Goal: Task Accomplishment & Management: Contribute content

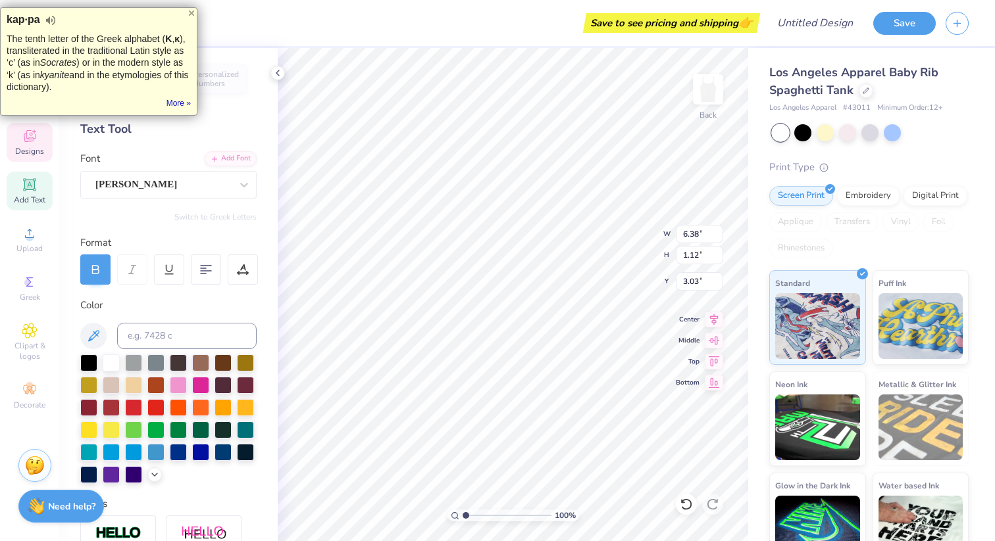
scroll to position [11, 2]
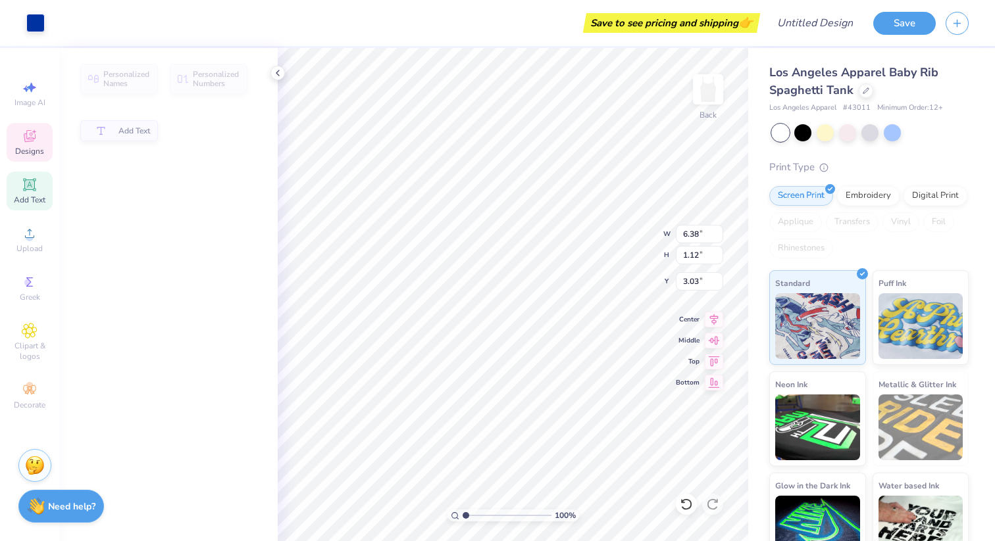
type input "6.38"
type input "1.12"
type input "3.03"
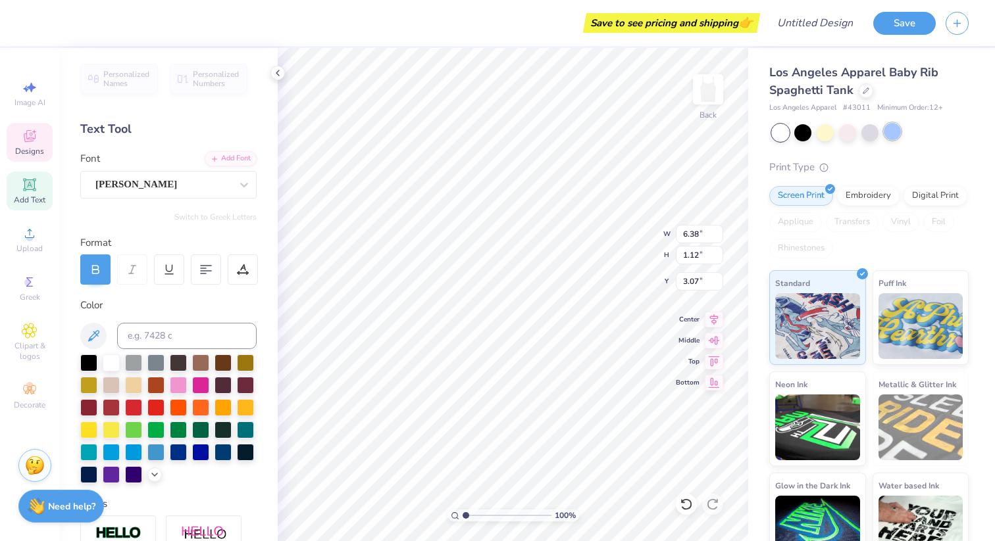
click at [894, 126] on div at bounding box center [892, 131] width 17 height 17
click at [861, 134] on div at bounding box center [869, 131] width 17 height 17
click at [837, 134] on div at bounding box center [870, 132] width 197 height 17
click at [960, 20] on icon "button" at bounding box center [956, 21] width 11 height 11
click at [901, 22] on button "Save" at bounding box center [904, 21] width 62 height 23
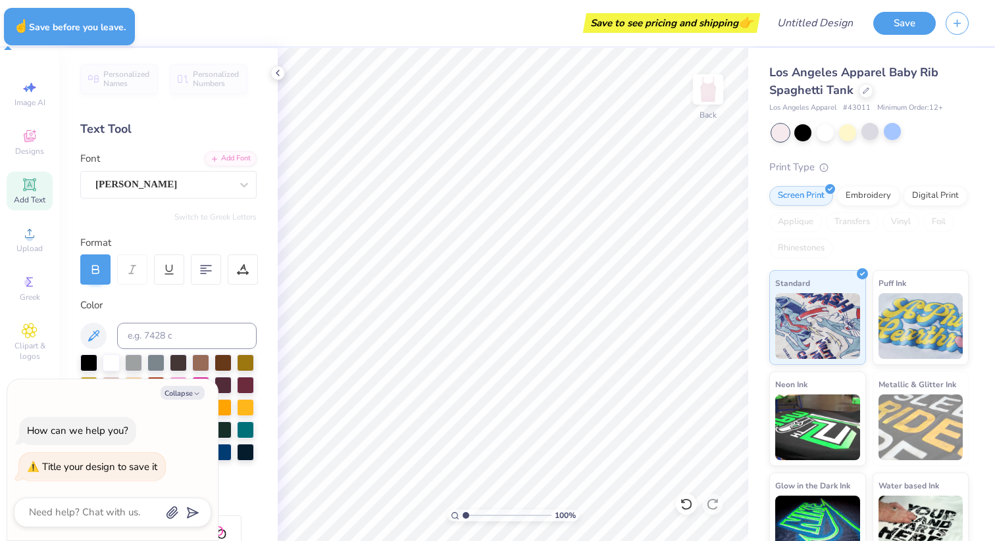
type textarea "x"
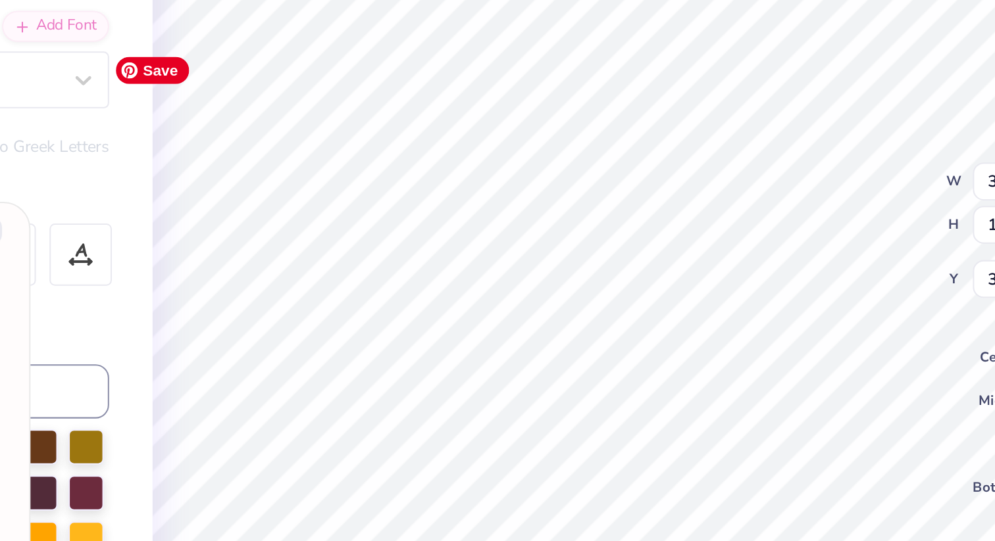
scroll to position [11, 1]
type textarea "x"
type textarea "AlGpha"
type textarea "x"
type textarea "G"
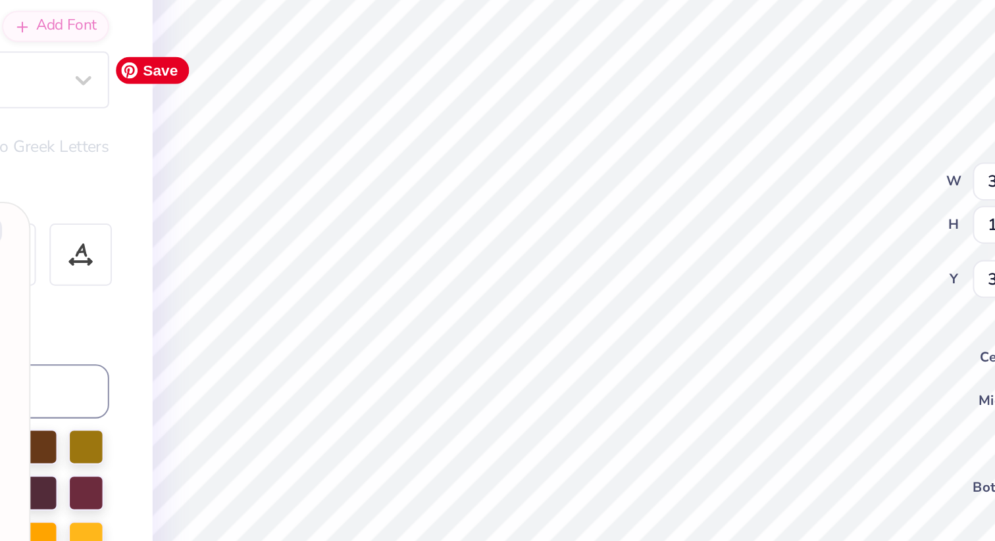
type textarea "x"
type textarea "Ga"
type textarea "x"
type textarea "Gam"
type textarea "x"
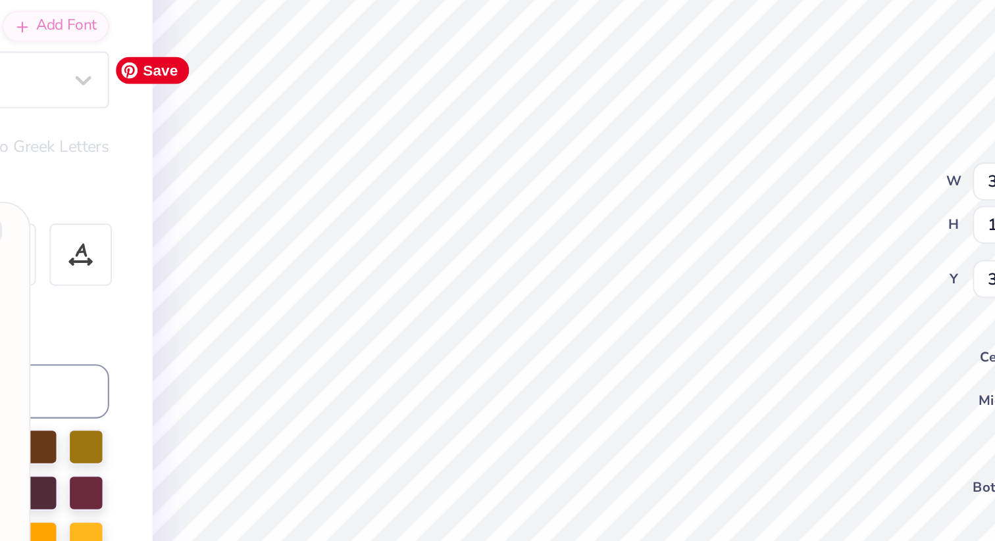
type textarea "Gamma"
type textarea "x"
type input "1.53"
type input "1.44"
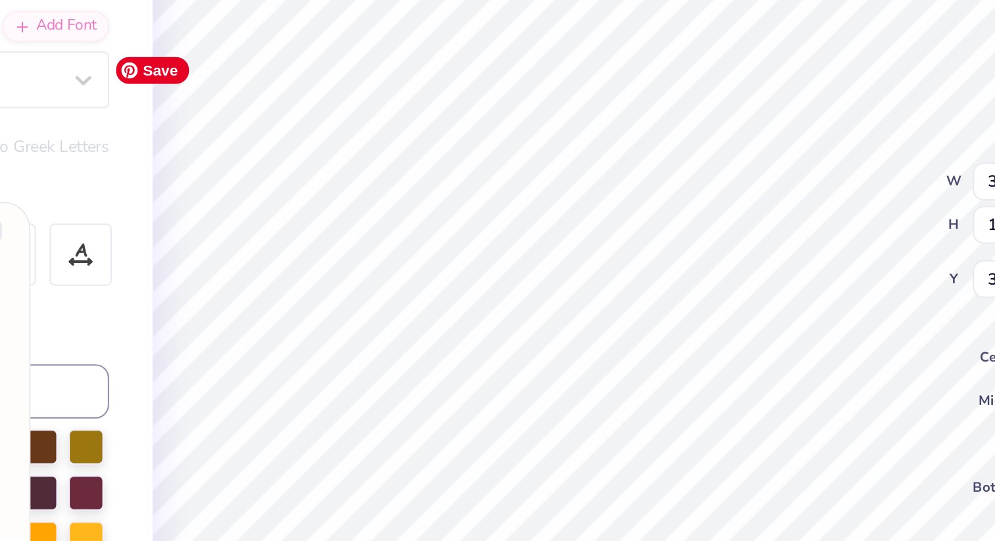
type input "3.16"
type textarea "x"
type textarea "i ct"
type textarea "x"
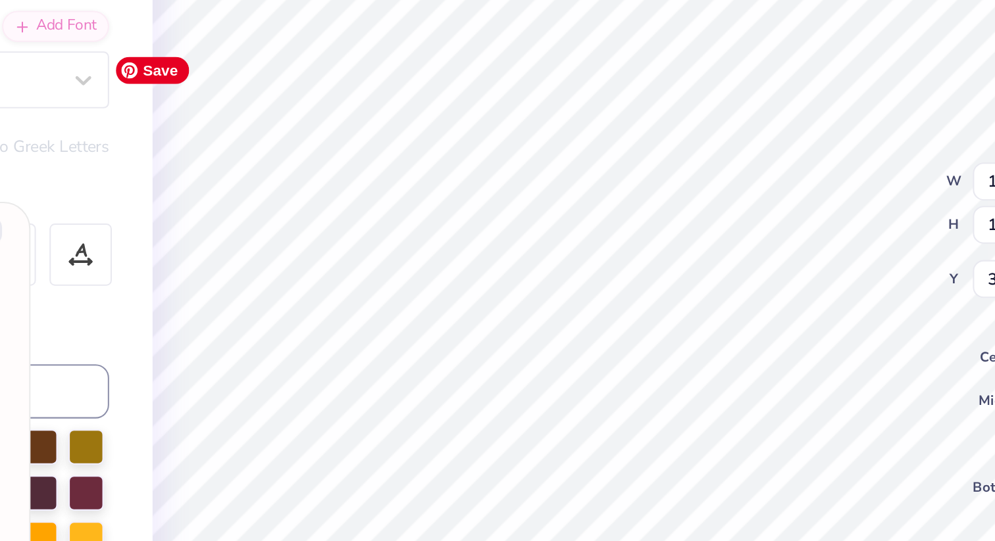
type textarea "ith ct"
type textarea "x"
type textarea "ithac ct"
type textarea "x"
type textarea "ithaca ct"
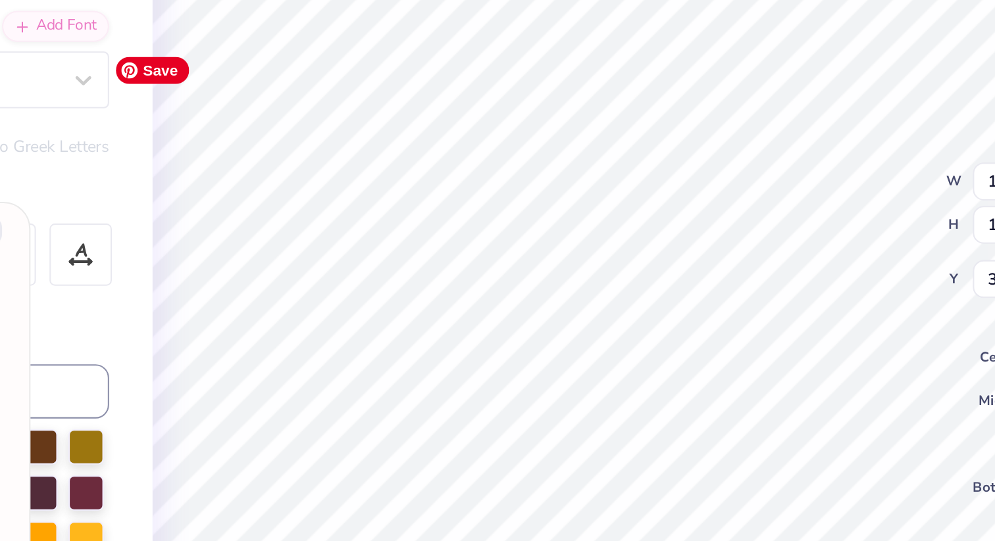
type textarea "x"
type textarea "ithaca ct"
type textarea "x"
type textarea "[GEOGRAPHIC_DATA] n"
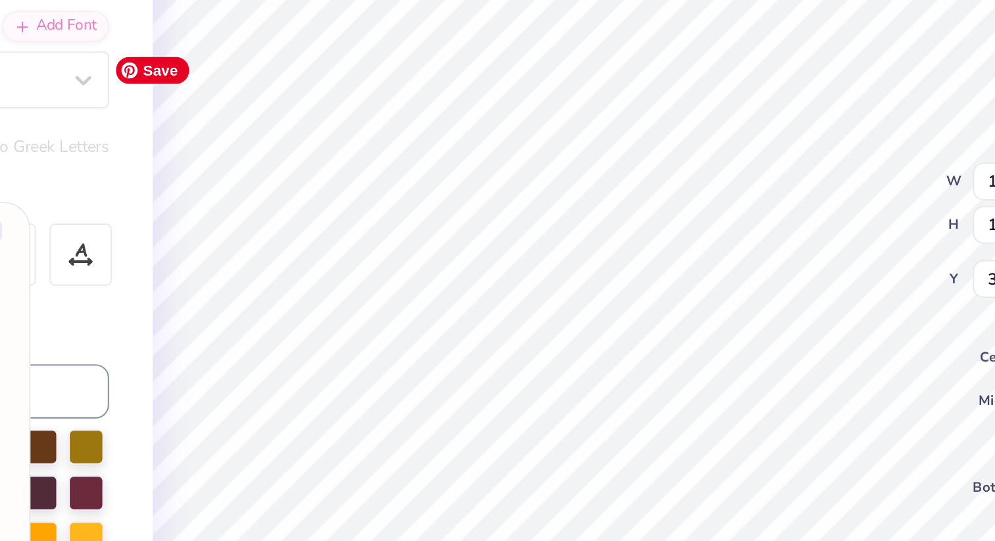
type textarea "x"
type textarea "ithaca [GEOGRAPHIC_DATA]"
type textarea "x"
type input "1.37"
type input "1.13"
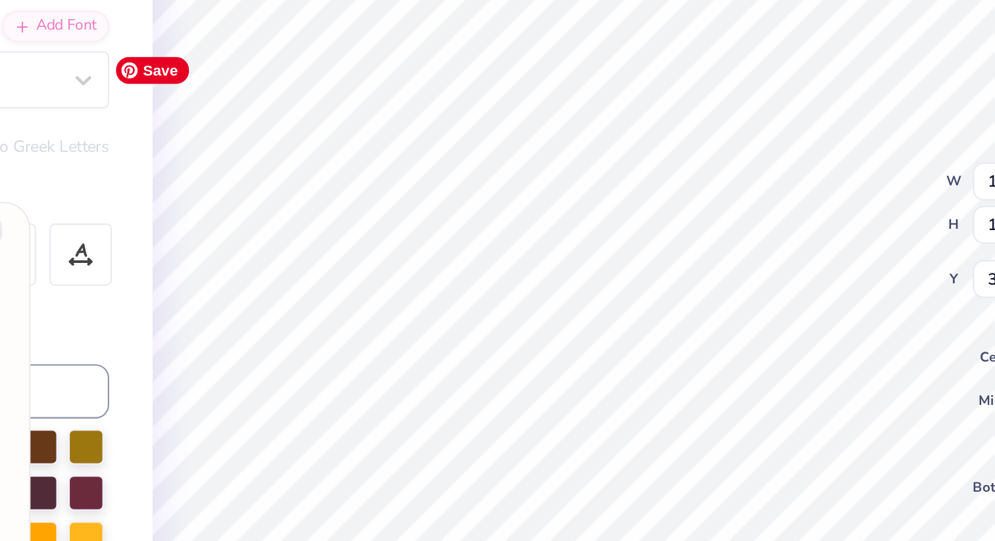
type input "6.23"
type textarea "x"
type textarea "est. 1"
type textarea "x"
type textarea "est. 19"
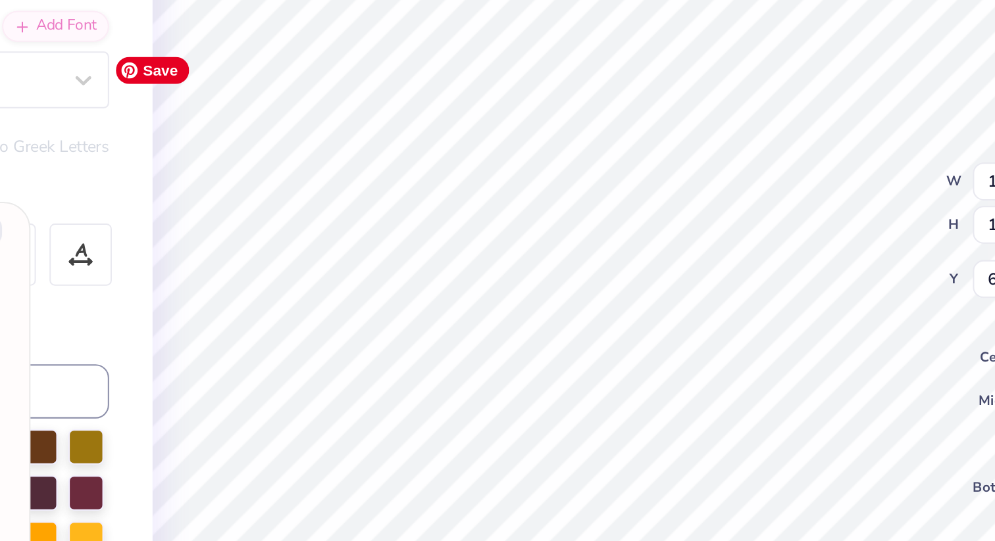
type textarea "x"
type textarea "est. 196"
type textarea "x"
type textarea "est. 1965"
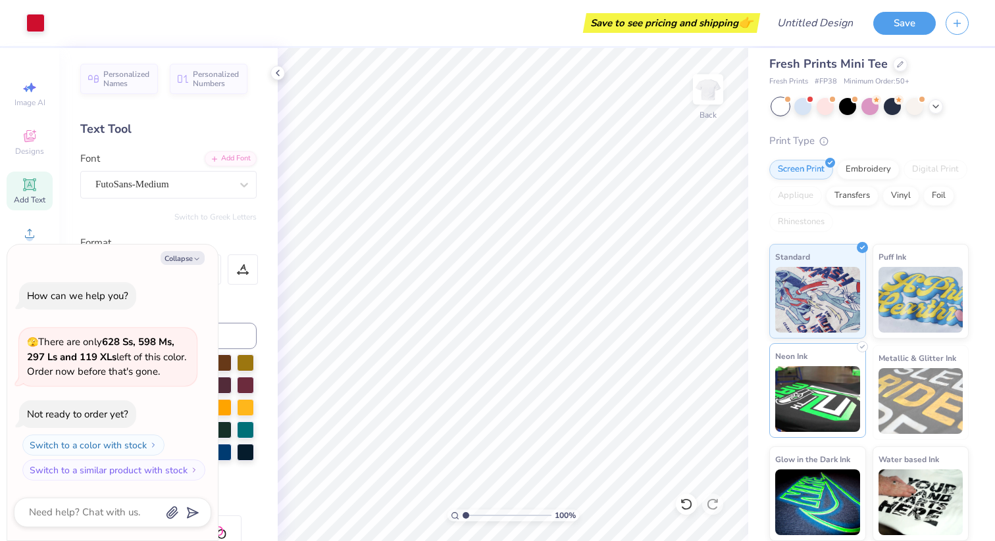
scroll to position [0, 0]
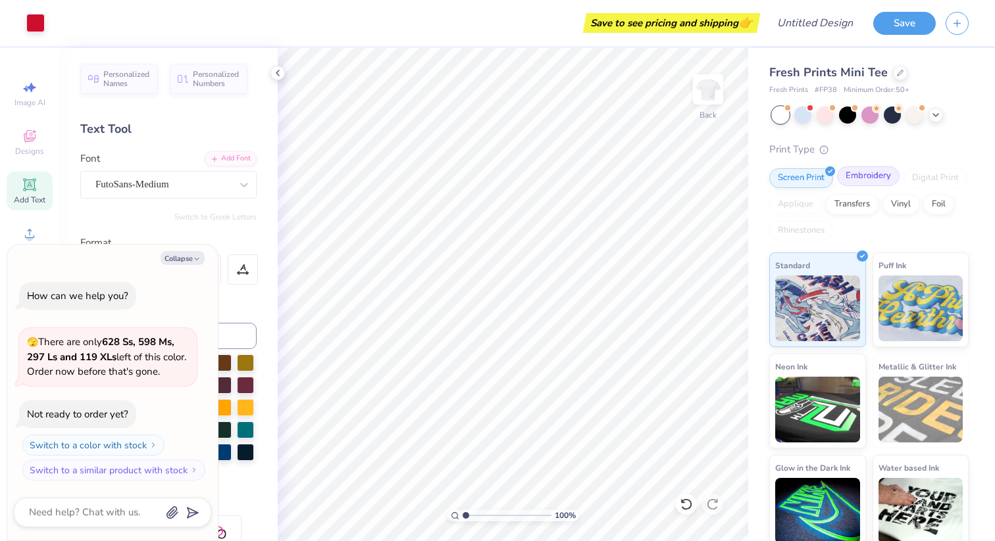
click at [864, 184] on div "Embroidery" at bounding box center [868, 176] width 62 height 20
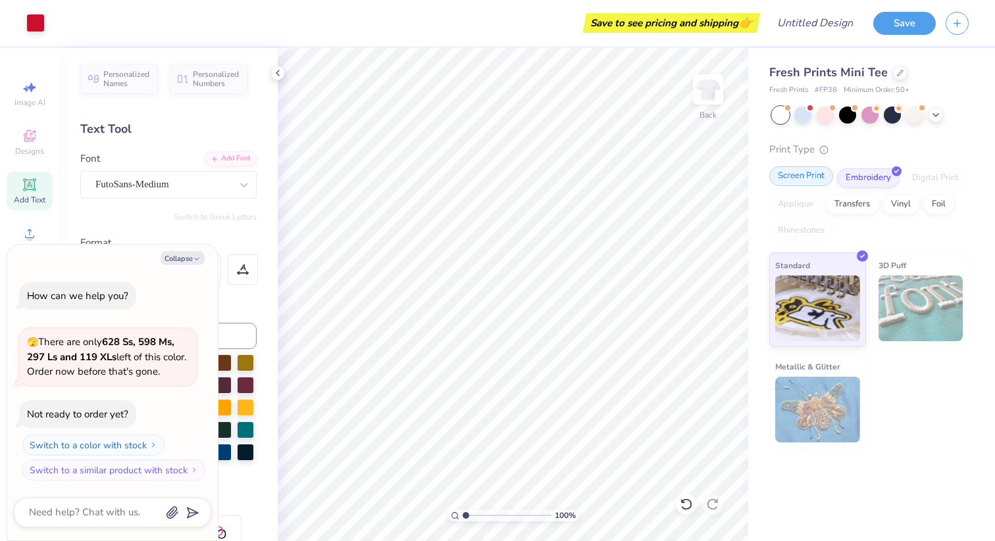
click at [812, 174] on div "Screen Print" at bounding box center [801, 176] width 64 height 20
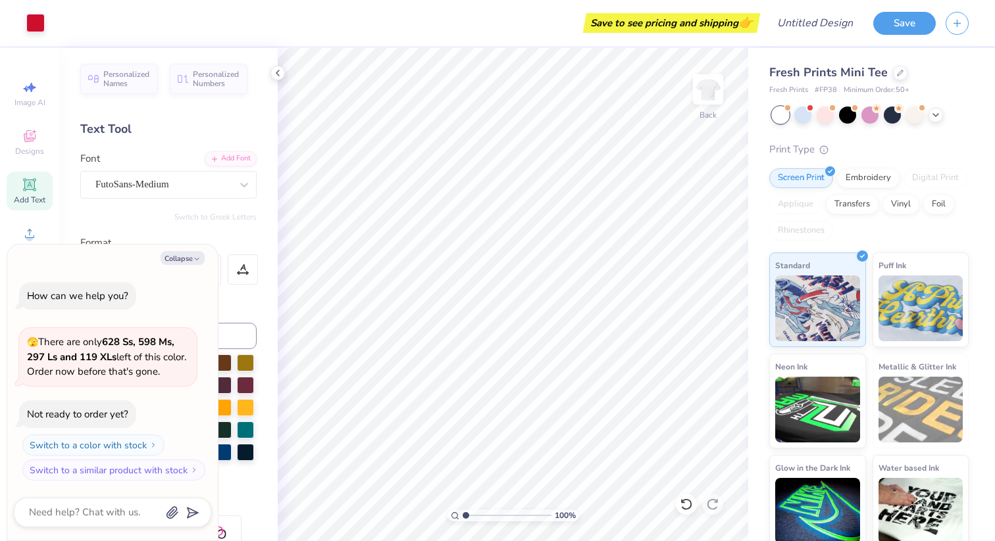
click at [116, 351] on strong "628 Ss, 598 Ms, 297 Ls and 119 XLs" at bounding box center [100, 350] width 147 height 28
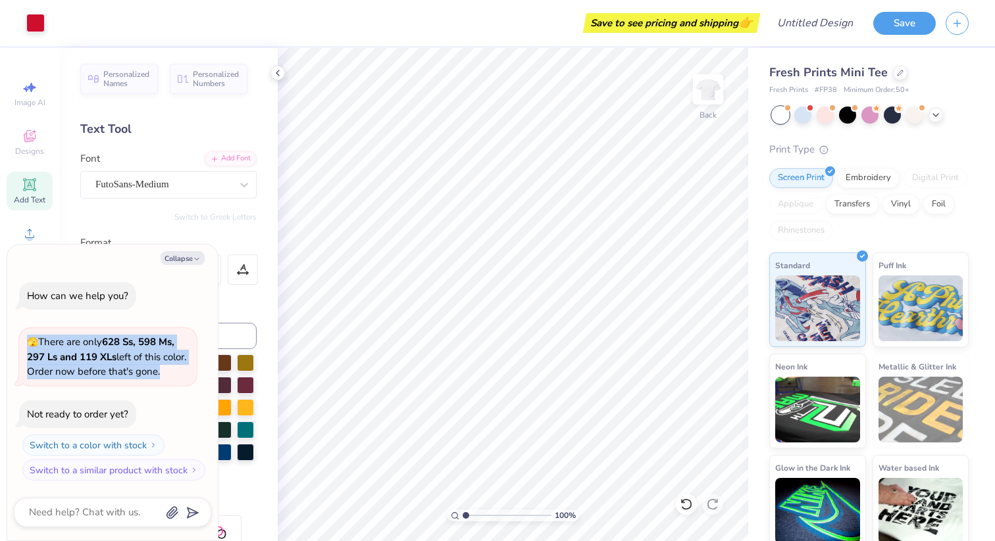
click at [116, 351] on strong "628 Ss, 598 Ms, 297 Ls and 119 XLs" at bounding box center [100, 350] width 147 height 28
click at [141, 351] on span "🫣 There are only 628 Ss, 598 Ms, 297 Ls and 119 XLs left of this color. Order n…" at bounding box center [106, 357] width 159 height 43
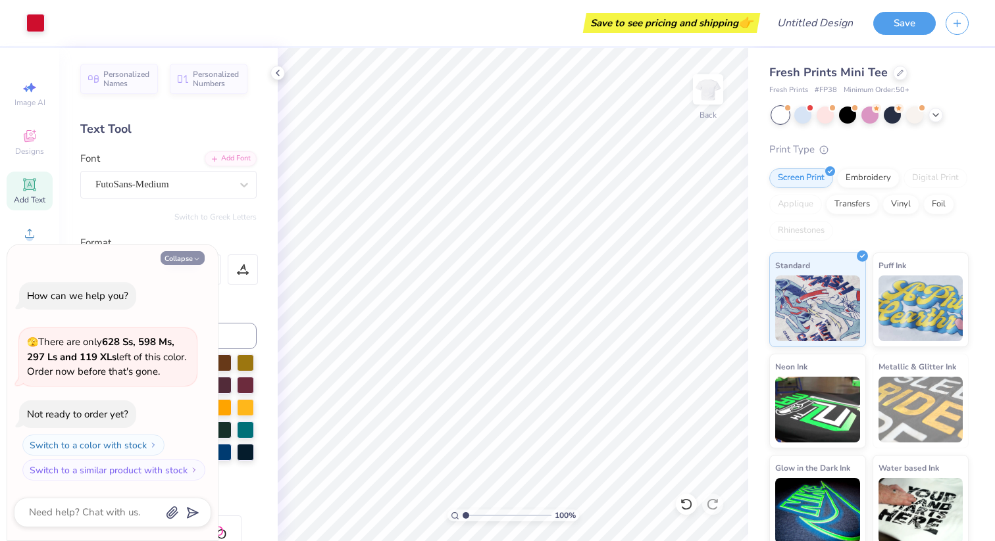
click at [191, 261] on button "Collapse" at bounding box center [183, 258] width 44 height 14
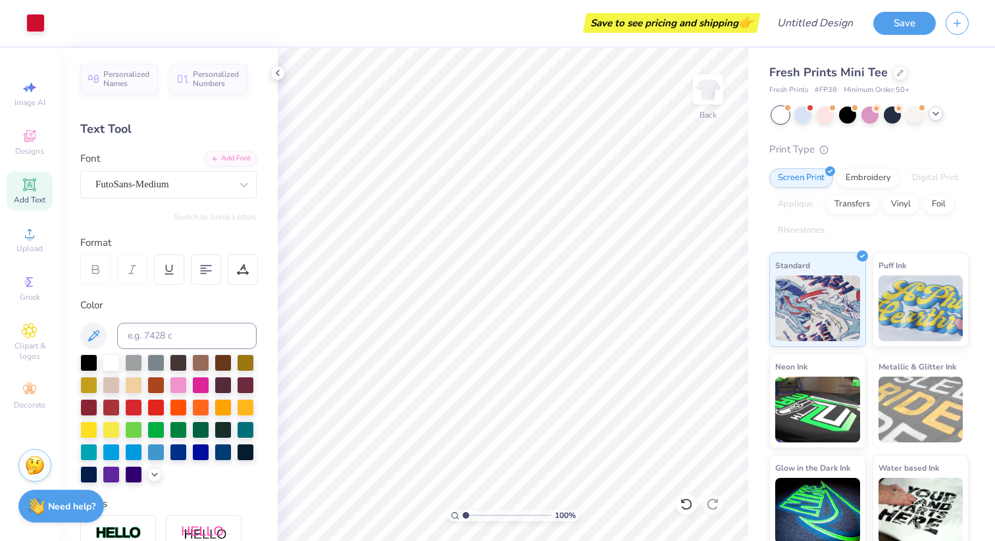
click at [935, 116] on icon at bounding box center [935, 114] width 11 height 11
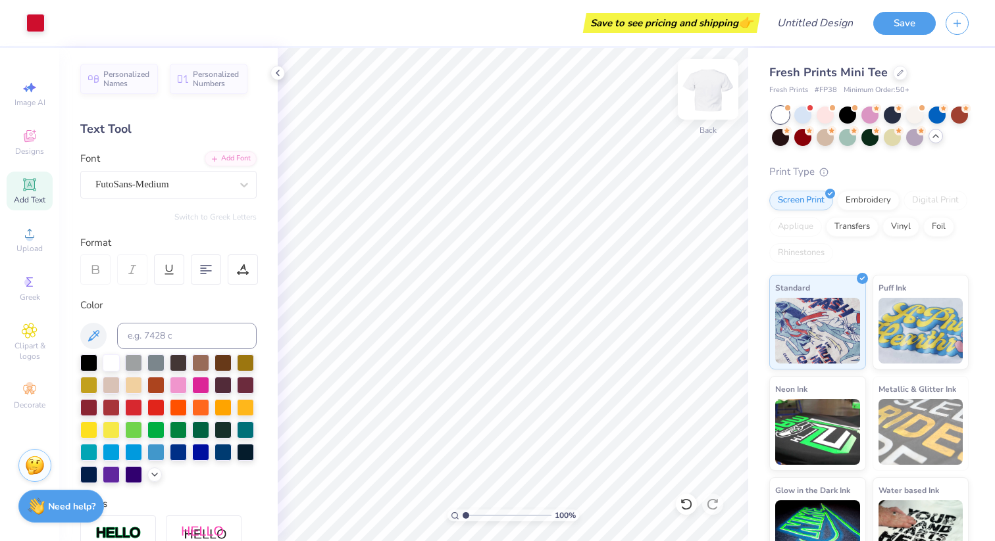
click at [709, 95] on img at bounding box center [708, 89] width 53 height 53
click at [149, 479] on icon at bounding box center [154, 473] width 11 height 11
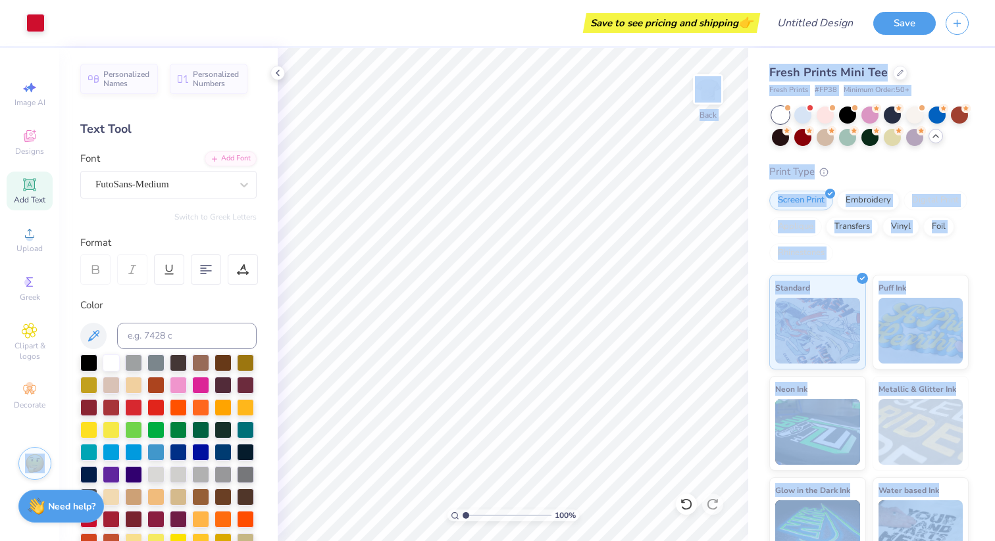
drag, startPoint x: 109, startPoint y: 499, endPoint x: 26, endPoint y: 475, distance: 86.2
click at [26, 475] on div "Art colors Save to see pricing and shipping 👉 Design Title Save Image AI Design…" at bounding box center [497, 270] width 995 height 541
click at [36, 459] on img at bounding box center [35, 464] width 20 height 20
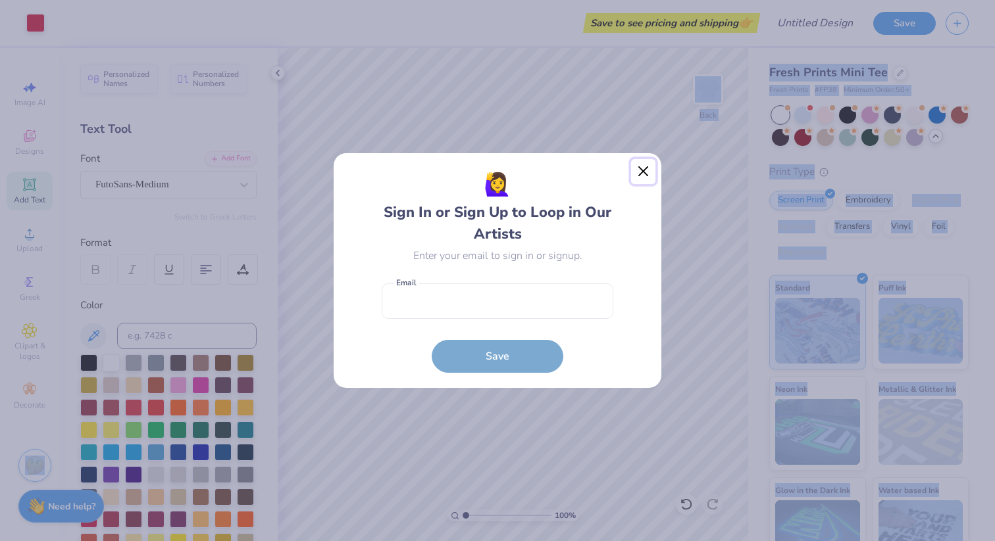
click at [643, 175] on button "Close" at bounding box center [643, 171] width 25 height 25
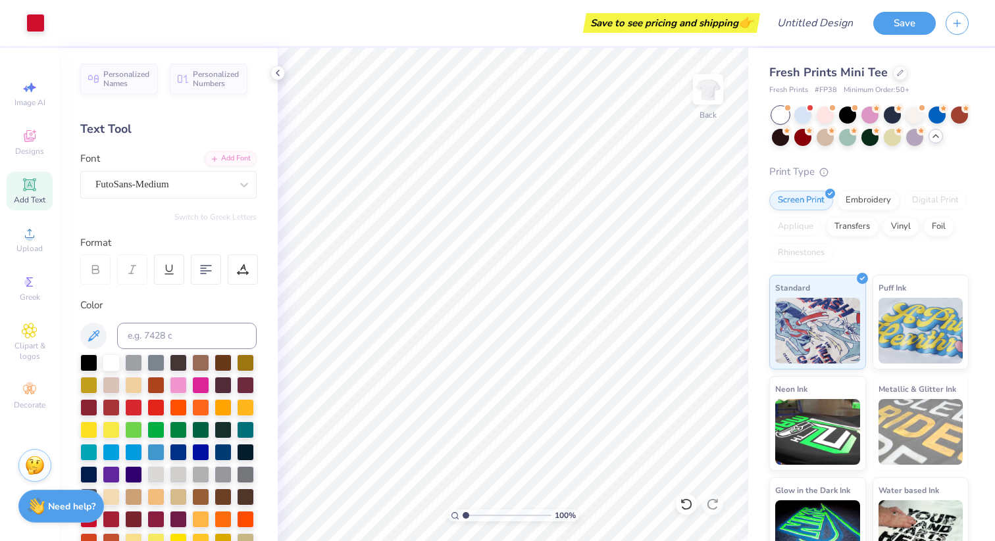
click at [682, 29] on div "Save to see pricing and shipping 👉" at bounding box center [671, 23] width 170 height 20
click at [899, 24] on button "Save" at bounding box center [904, 21] width 62 height 23
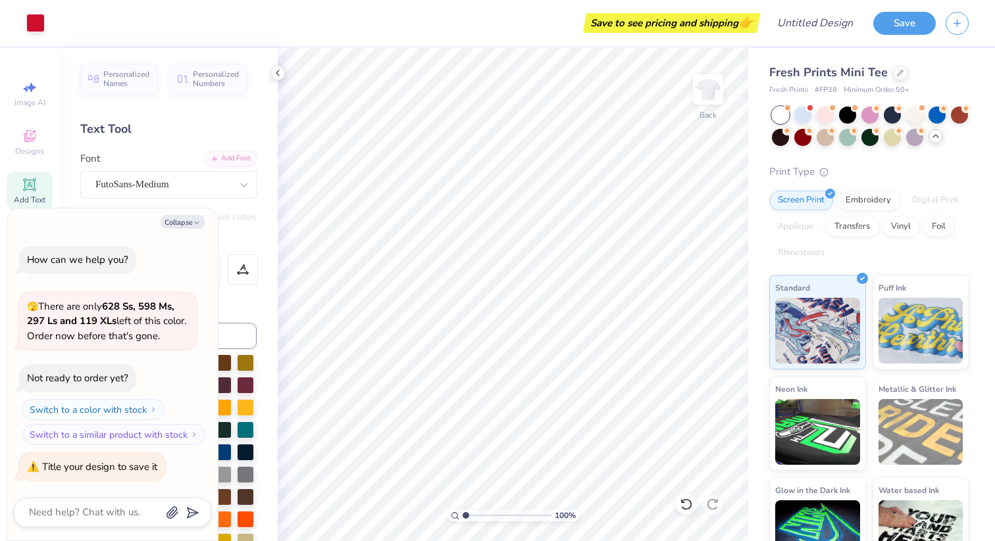
type textarea "x"
click at [118, 470] on div "Title your design to save it" at bounding box center [99, 467] width 115 height 13
click at [816, 31] on input "Design Title" at bounding box center [831, 23] width 64 height 26
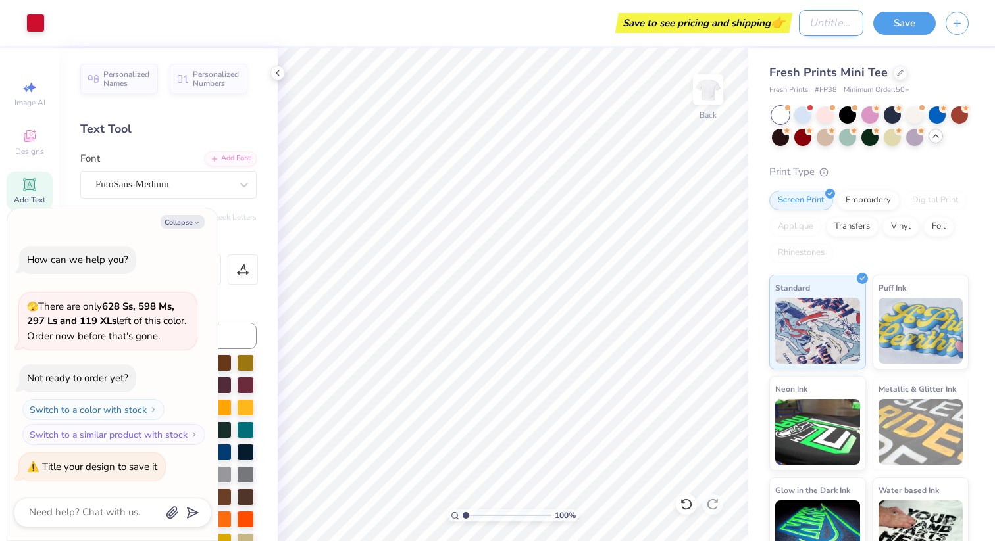
type input "G"
type textarea "x"
type input "GD"
type textarea "x"
type input "GDP"
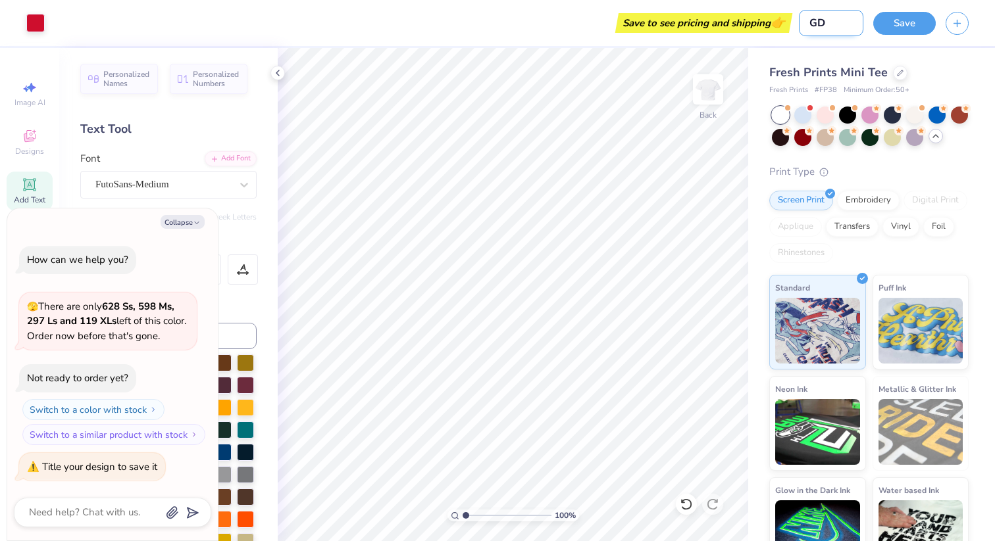
type textarea "x"
type input "GDPI"
type textarea "x"
type input "GDPI"
click at [882, 37] on div "Save" at bounding box center [934, 23] width 122 height 46
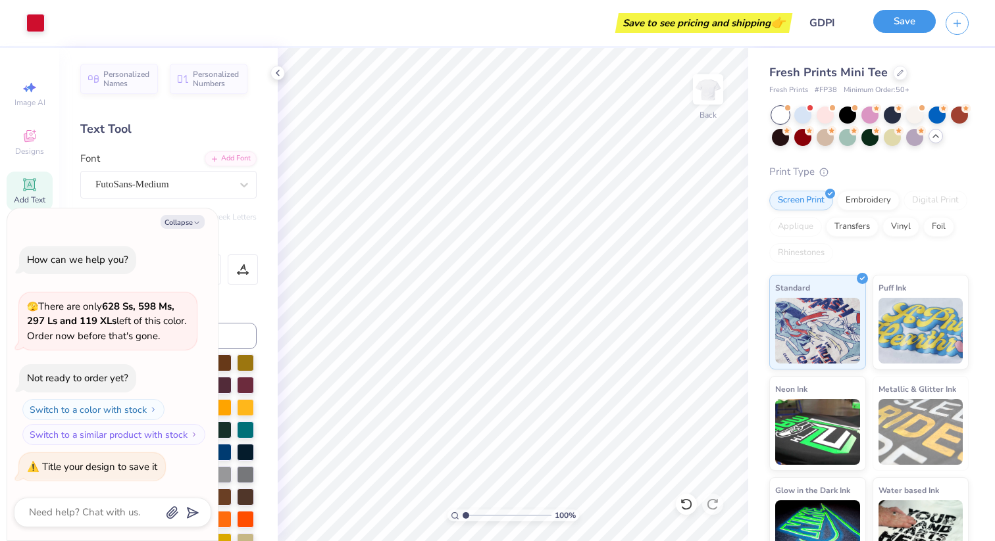
click at [888, 30] on button "Save" at bounding box center [904, 21] width 62 height 23
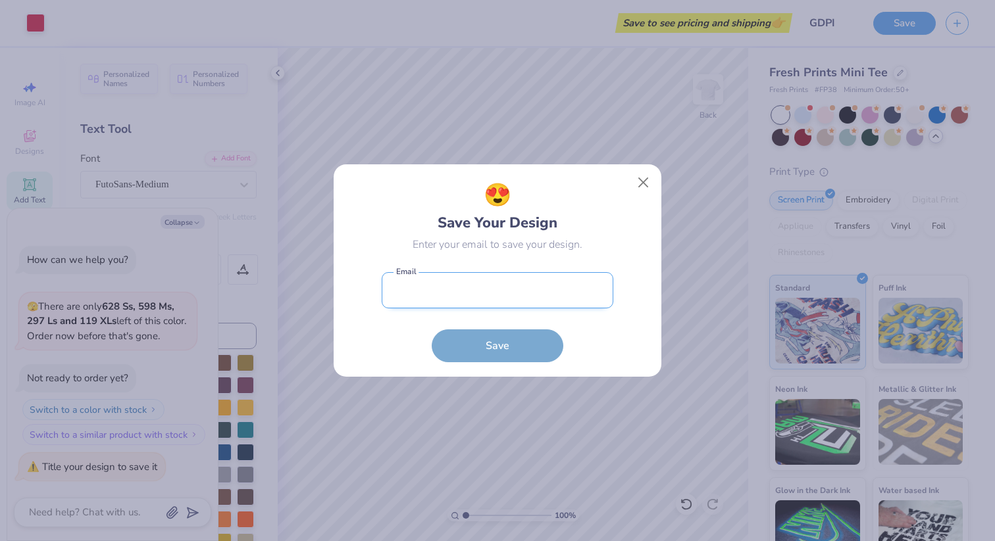
click at [482, 294] on input "email" at bounding box center [498, 290] width 232 height 36
type input "[PERSON_NAME][EMAIL_ADDRESS][DOMAIN_NAME]"
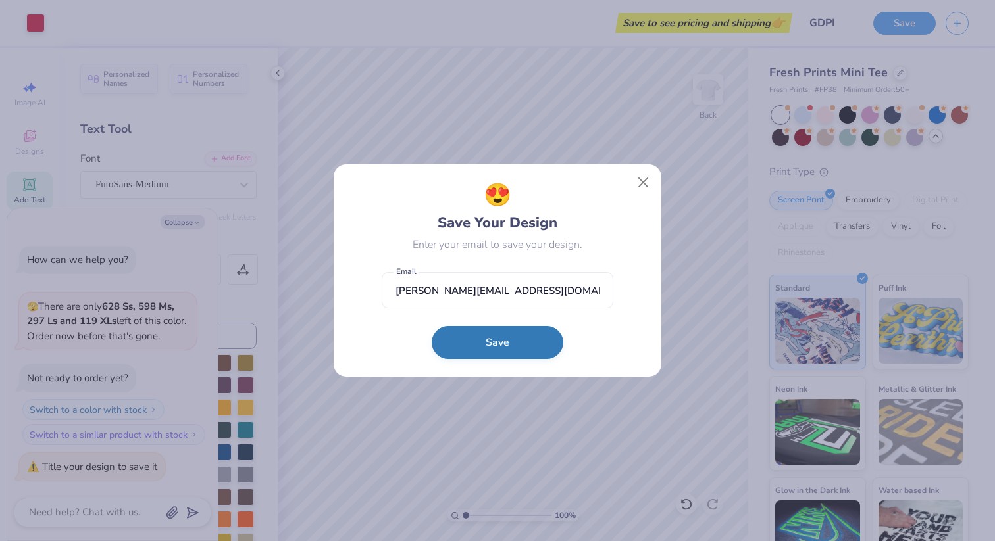
click at [511, 341] on button "Save" at bounding box center [498, 342] width 132 height 33
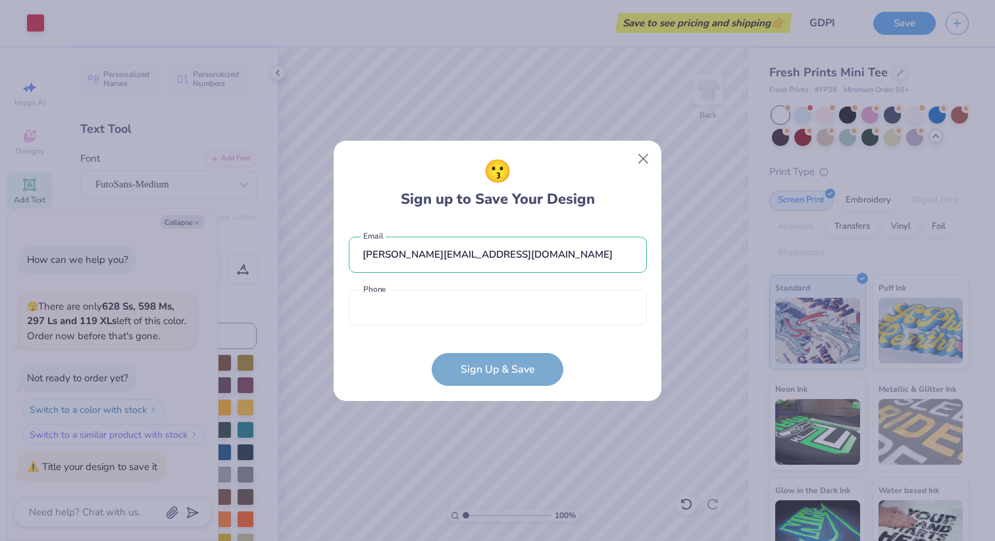
click at [518, 326] on div "[PERSON_NAME][EMAIL_ADDRESS][DOMAIN_NAME] Email Phone is a required field Phone" at bounding box center [498, 278] width 298 height 109
click at [522, 314] on input "tel" at bounding box center [498, 308] width 298 height 36
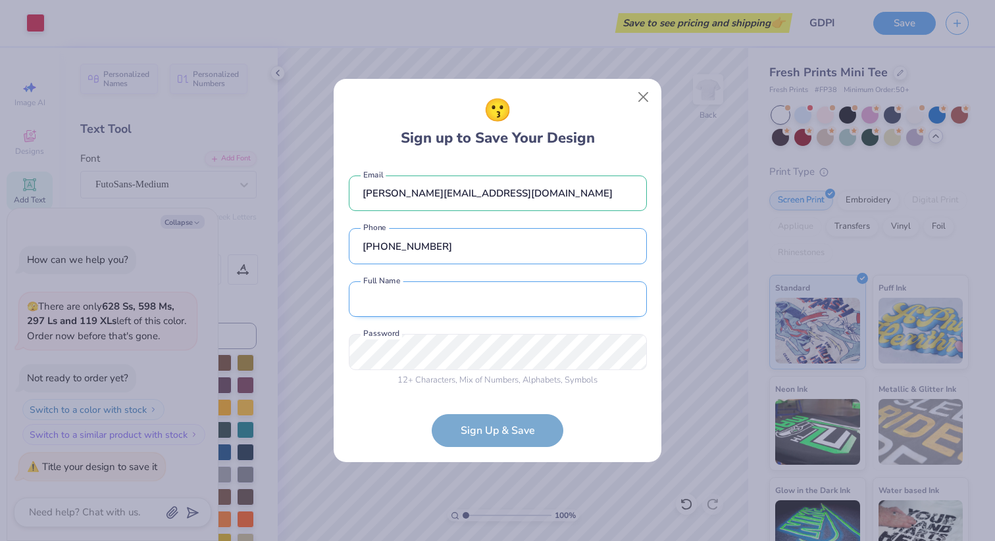
type input "[PHONE_NUMBER]"
click at [557, 293] on input "text" at bounding box center [498, 300] width 298 height 36
type input "[PERSON_NAME]"
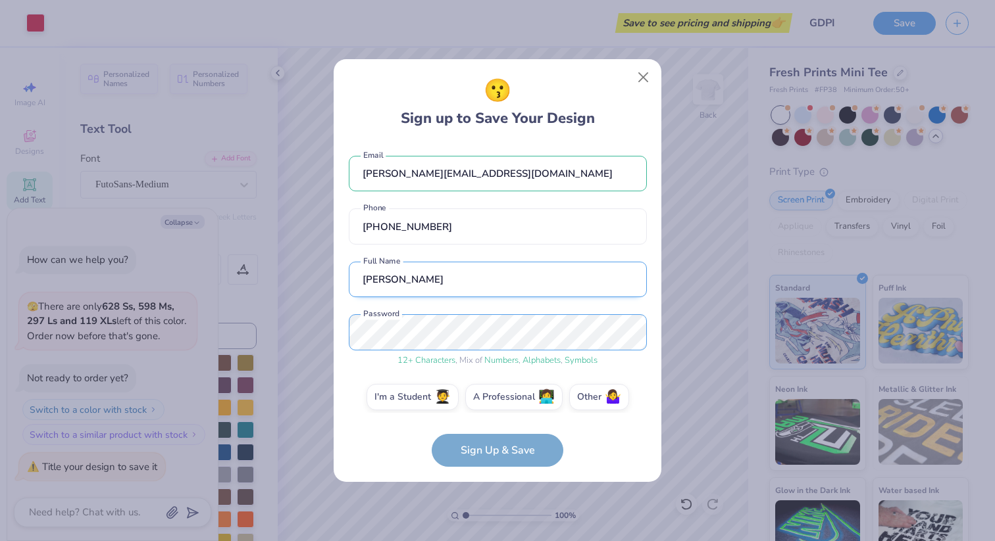
scroll to position [11, 0]
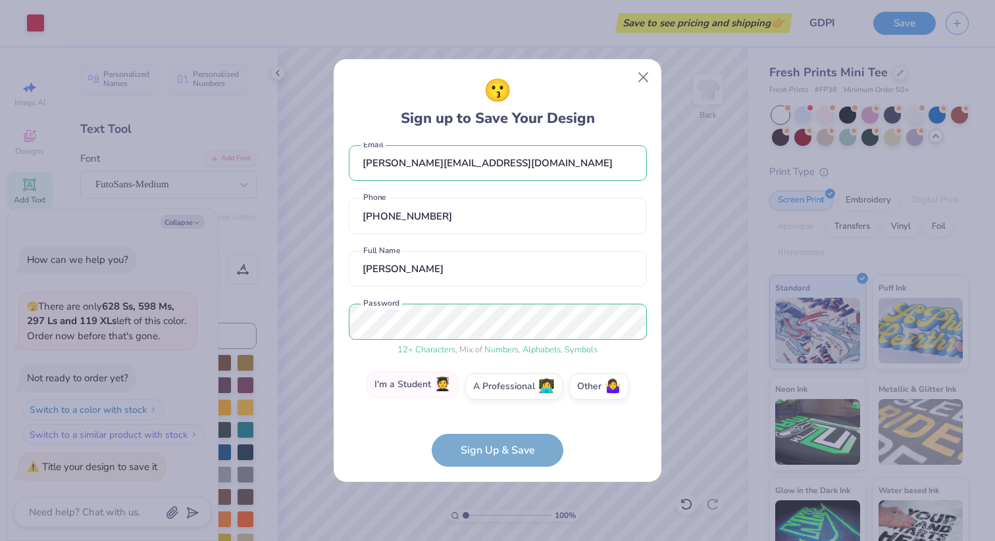
click at [421, 391] on label "I'm a Student 🧑‍🎓" at bounding box center [412, 385] width 92 height 26
click at [493, 397] on input "I'm a Student 🧑‍🎓" at bounding box center [497, 401] width 9 height 9
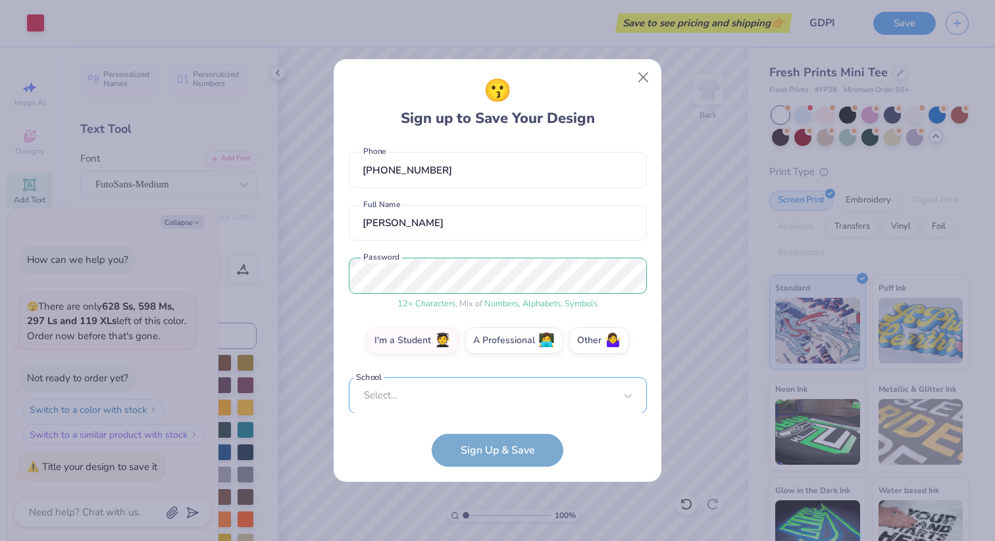
click at [475, 399] on div "Select..." at bounding box center [498, 396] width 298 height 36
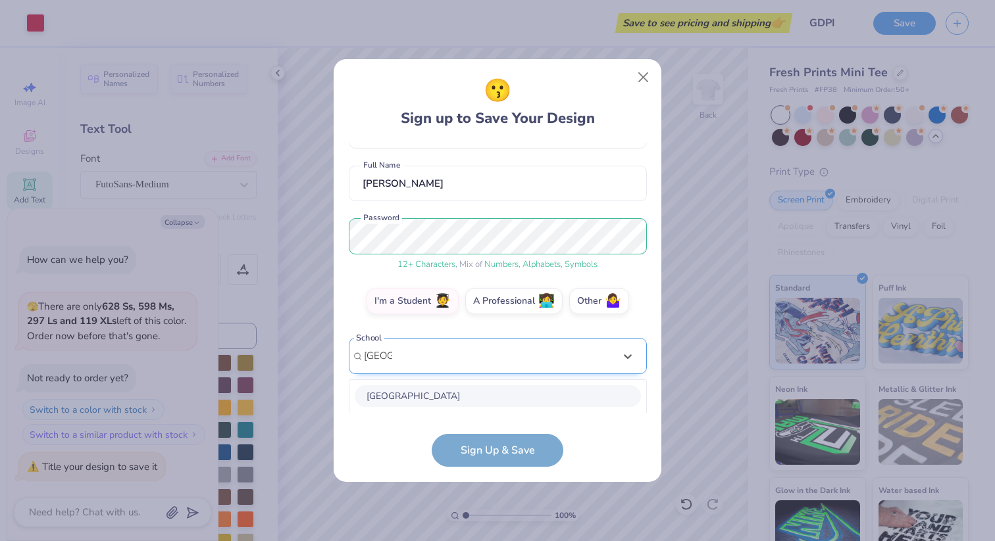
scroll to position [261, 0]
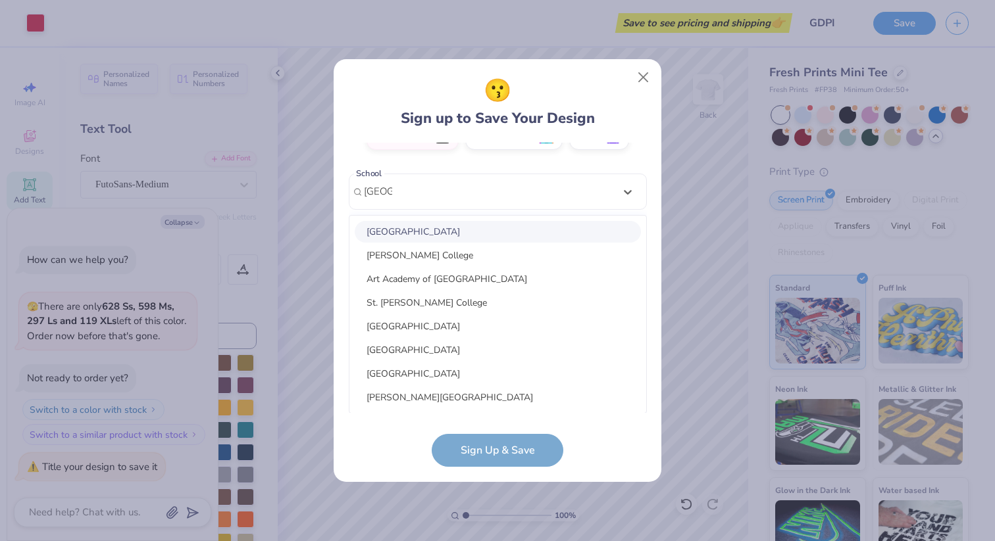
click at [477, 232] on div "[GEOGRAPHIC_DATA]" at bounding box center [498, 232] width 286 height 22
type input "[GEOGRAPHIC_DATA]"
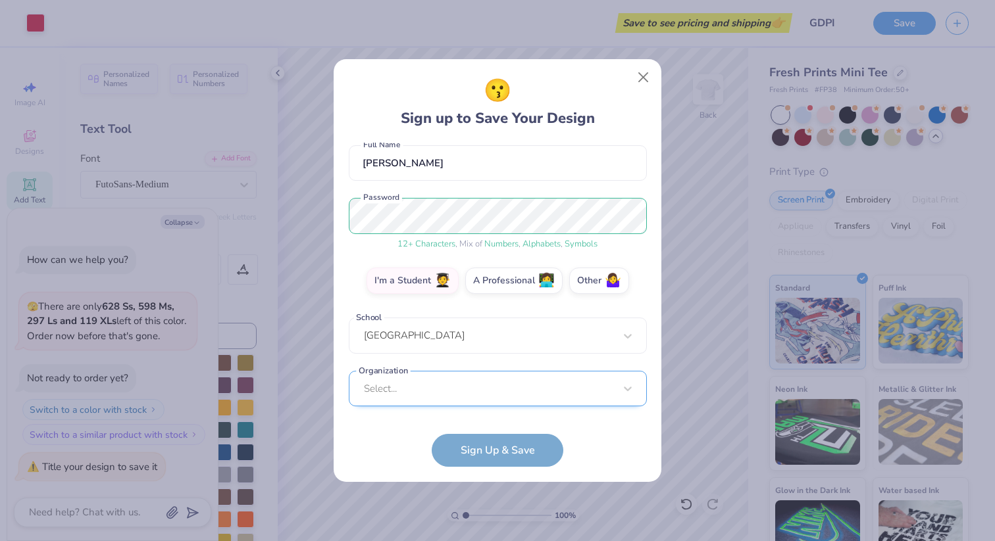
click at [424, 375] on div "Select..." at bounding box center [498, 389] width 298 height 36
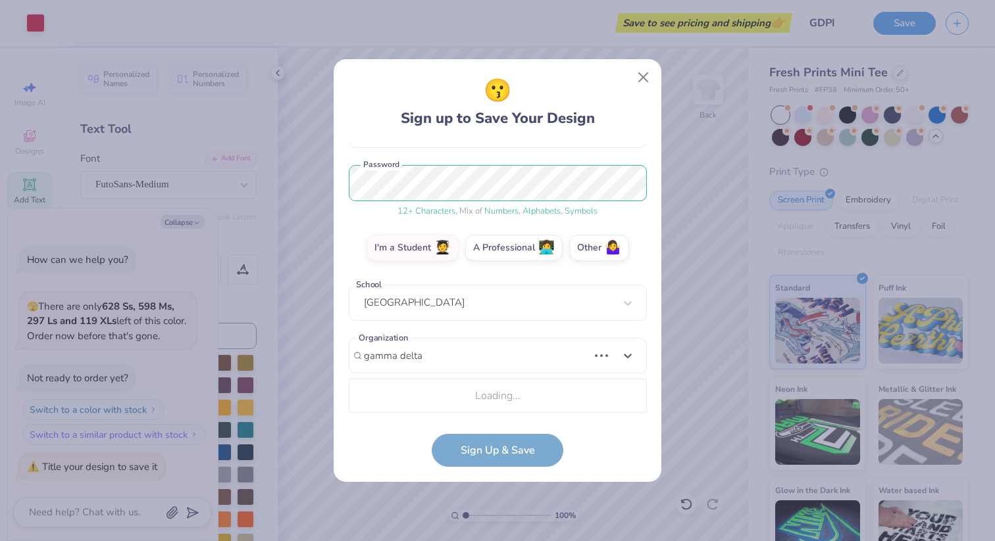
scroll to position [314, 0]
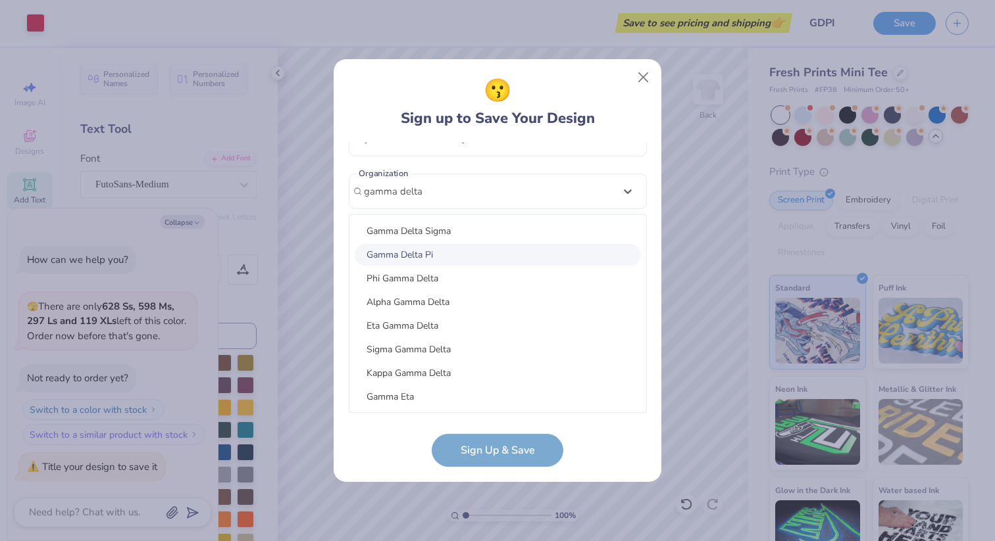
click at [449, 249] on div "Gamma Delta Pi" at bounding box center [498, 255] width 286 height 22
type input "gamma delta"
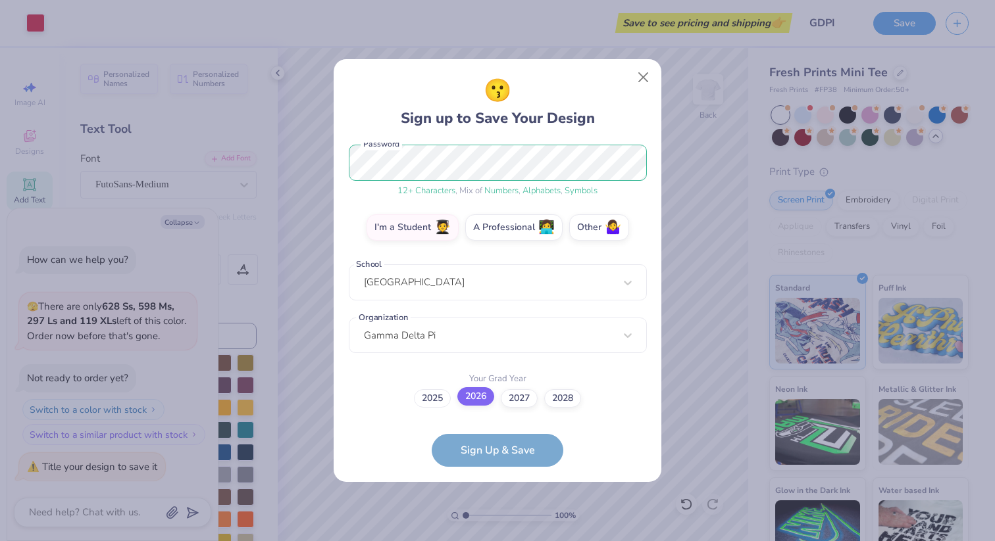
drag, startPoint x: 447, startPoint y: 398, endPoint x: 471, endPoint y: 398, distance: 24.3
click at [471, 398] on div "2025 2026 2027 2028" at bounding box center [498, 398] width 298 height 18
click at [471, 398] on label "2026" at bounding box center [475, 396] width 37 height 18
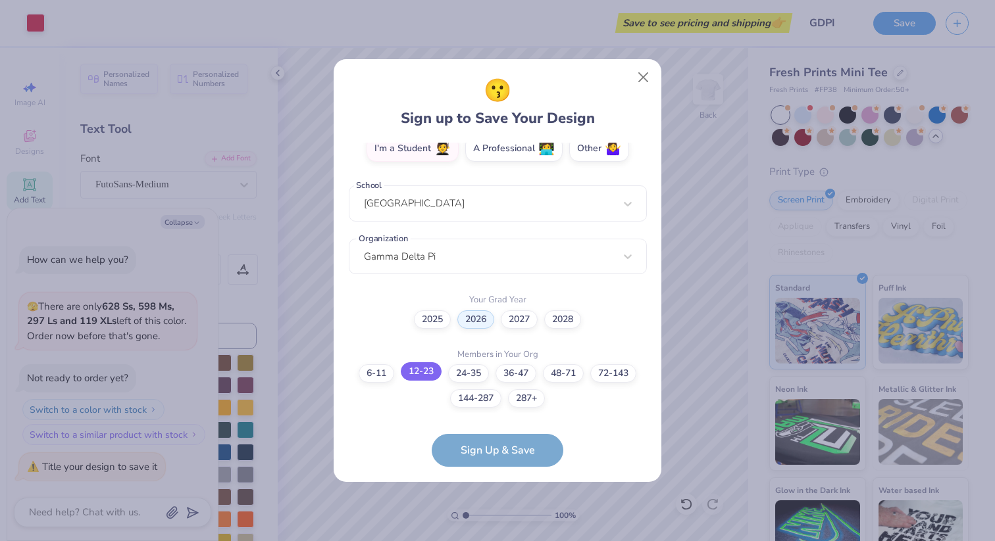
click at [424, 376] on label "12-23" at bounding box center [421, 371] width 41 height 18
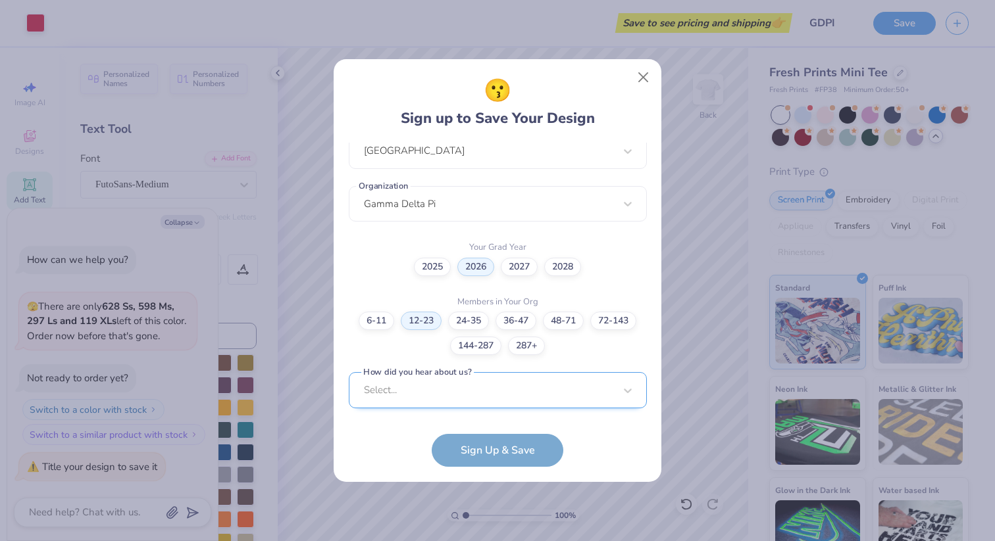
click at [473, 399] on div "Select..." at bounding box center [498, 390] width 298 height 36
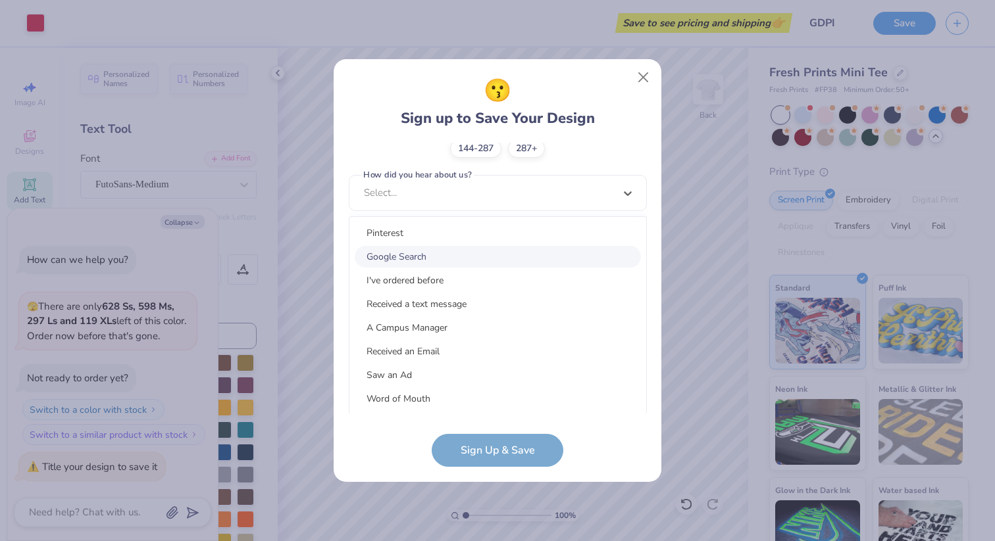
click at [422, 255] on div "Google Search" at bounding box center [498, 257] width 286 height 22
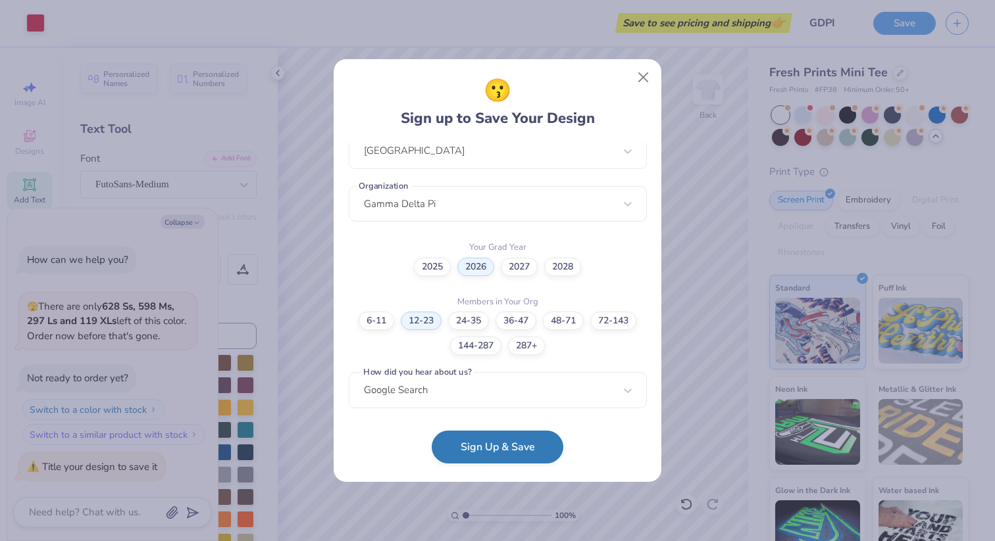
click at [521, 454] on button "Sign Up & Save" at bounding box center [498, 447] width 132 height 33
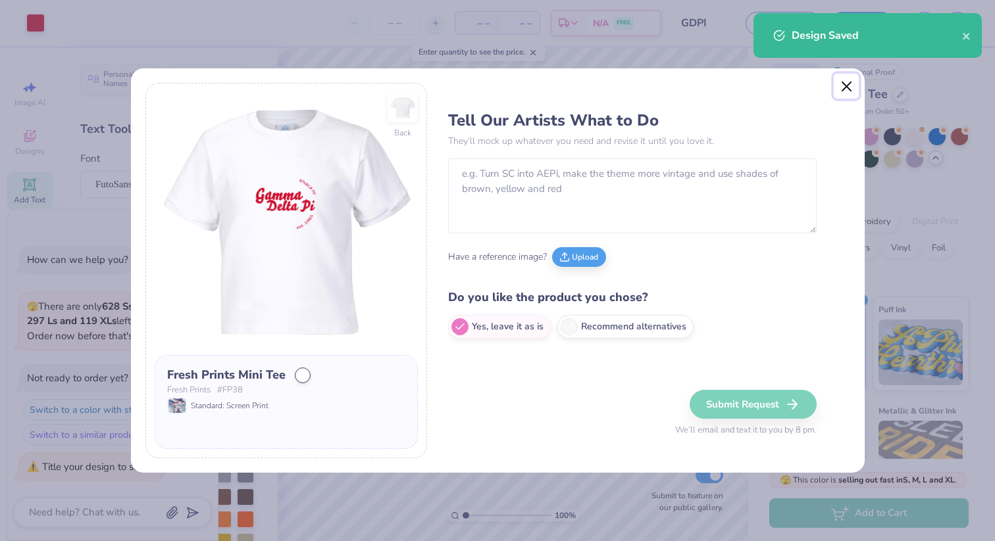
click at [845, 86] on button "Close" at bounding box center [846, 86] width 25 height 25
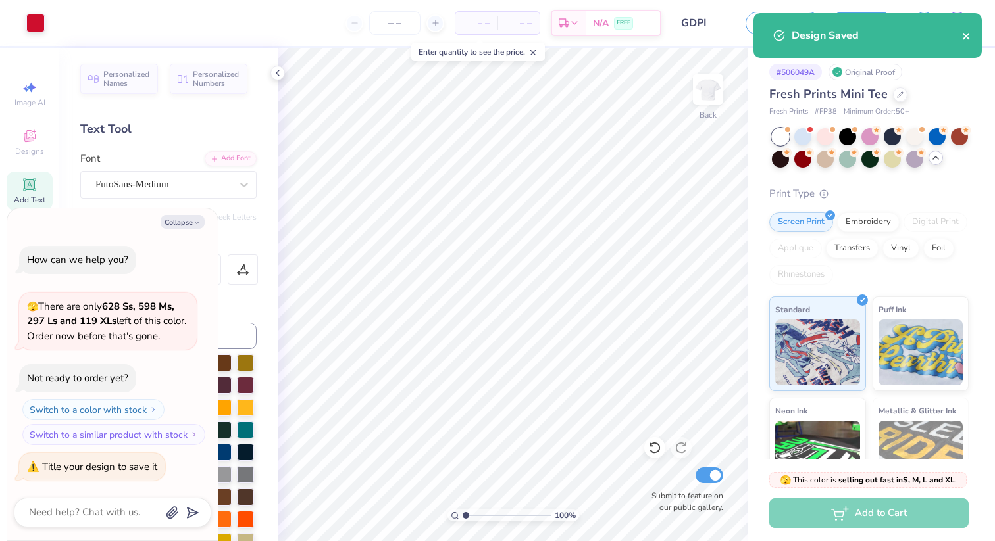
click at [967, 36] on icon "close" at bounding box center [966, 36] width 9 height 11
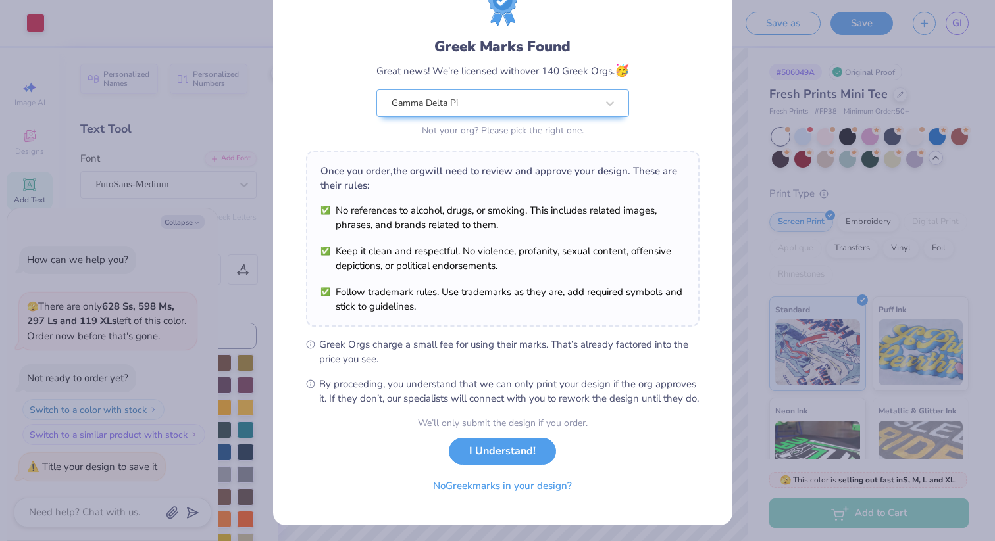
scroll to position [69, 0]
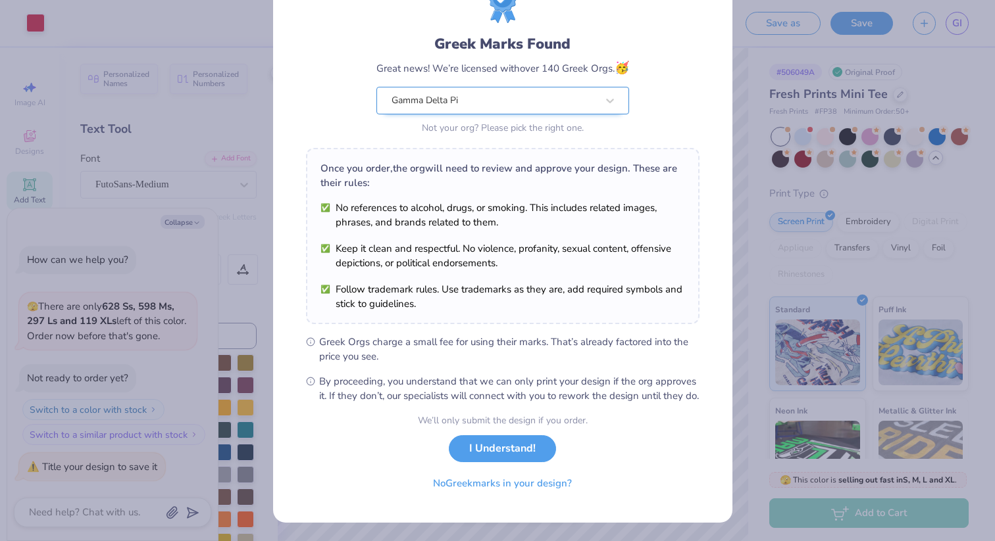
click at [503, 95] on div "Greek Marks Found Great news! We’re licensed with over 140 Greek Orgs. 🥳 Gamma …" at bounding box center [502, 86] width 253 height 104
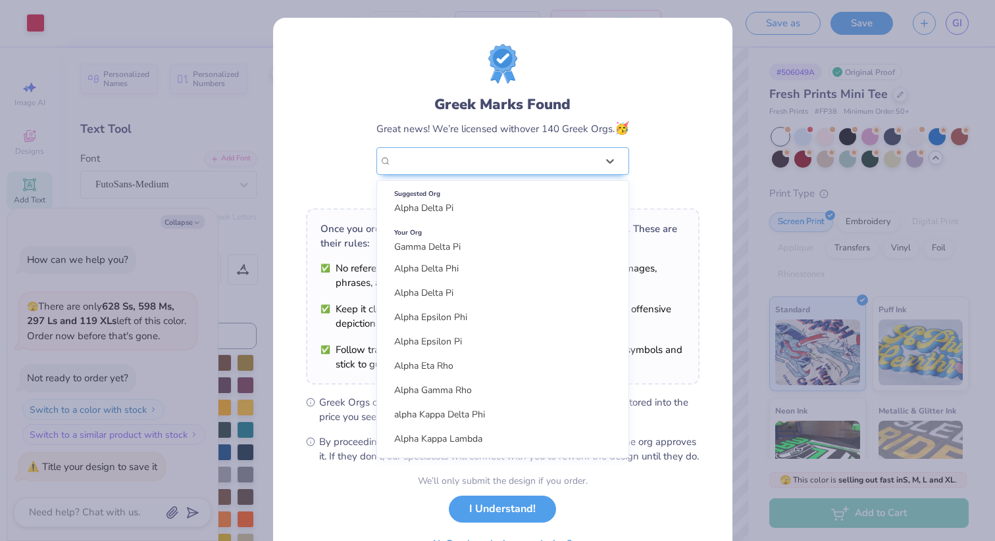
scroll to position [541, 0]
click at [584, 499] on form "Greek Marks Found Great news! We’re licensed with over 140 Greek Orgs. 🥳 option…" at bounding box center [502, 300] width 393 height 513
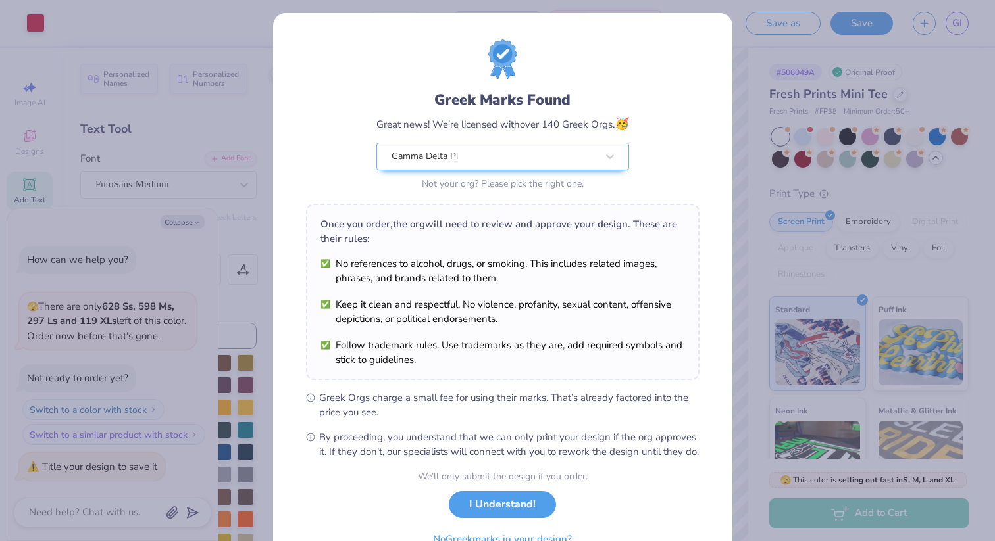
scroll to position [74, 0]
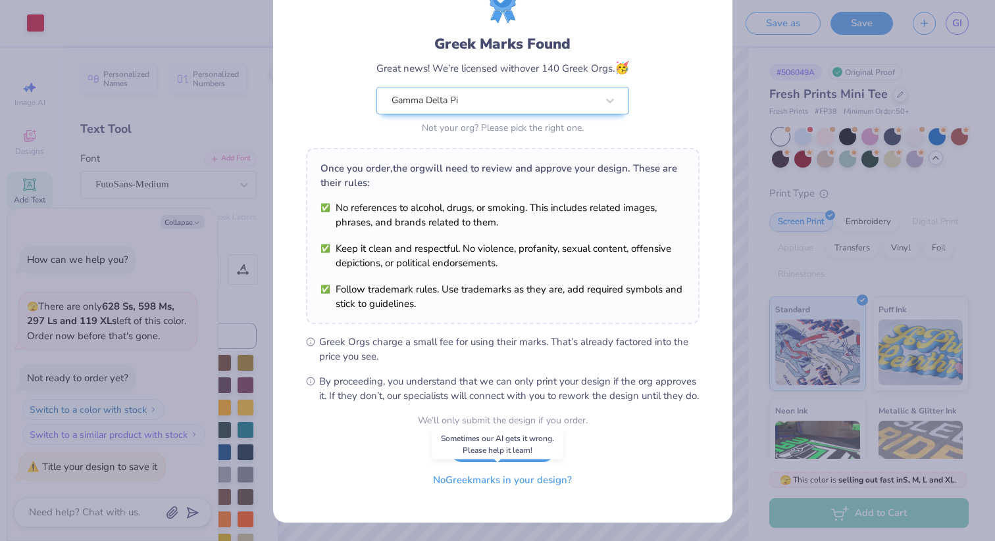
click at [534, 479] on button "No Greek marks in your design?" at bounding box center [502, 480] width 161 height 27
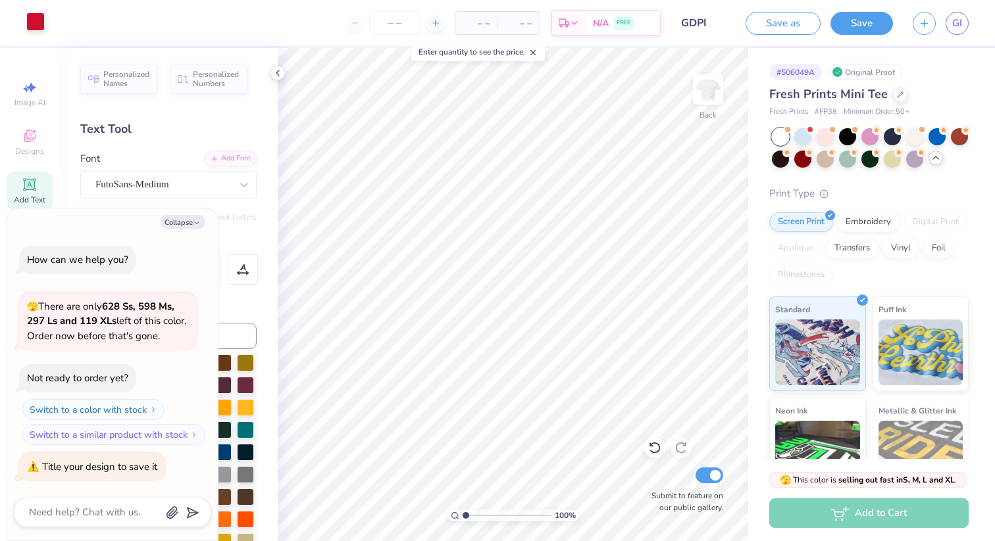
type textarea "x"
click at [850, 26] on button "Save" at bounding box center [861, 21] width 62 height 23
click at [926, 24] on icon "button" at bounding box center [923, 21] width 11 height 11
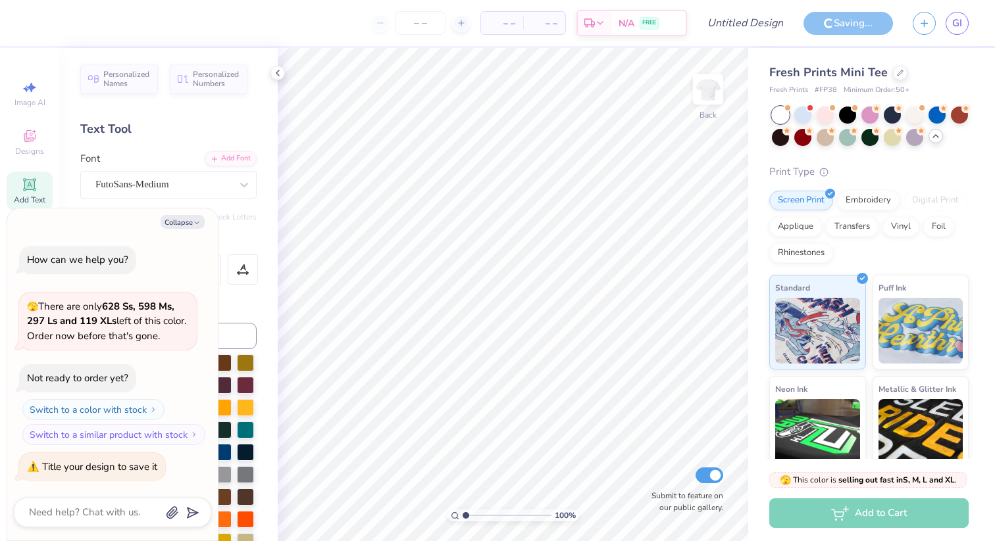
type textarea "x"
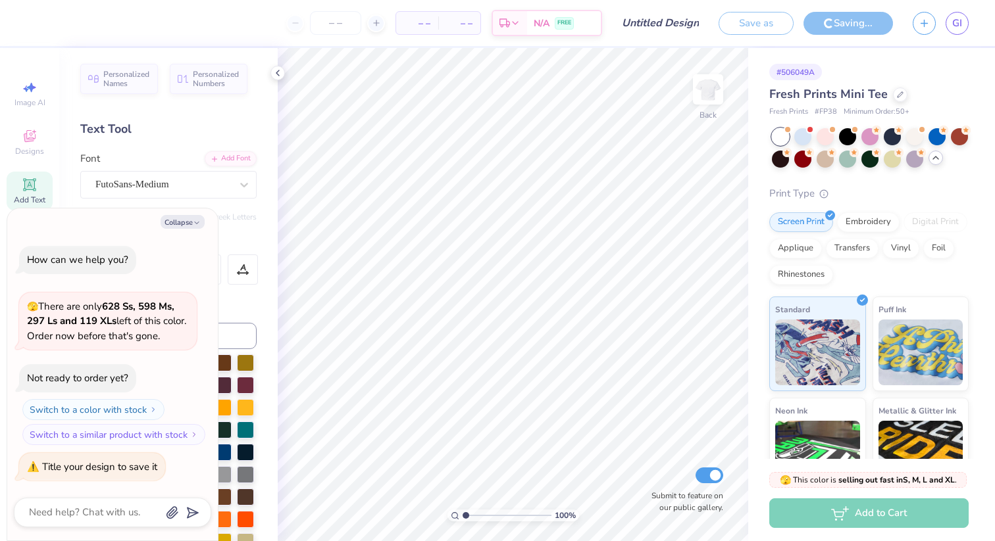
type input "GDPI"
type textarea "x"
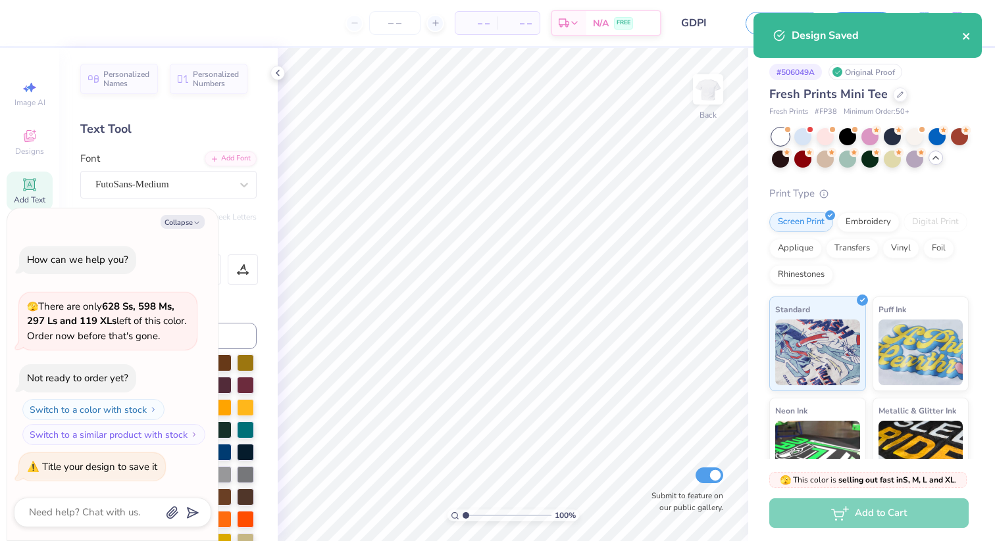
click at [966, 37] on icon "close" at bounding box center [965, 36] width 7 height 7
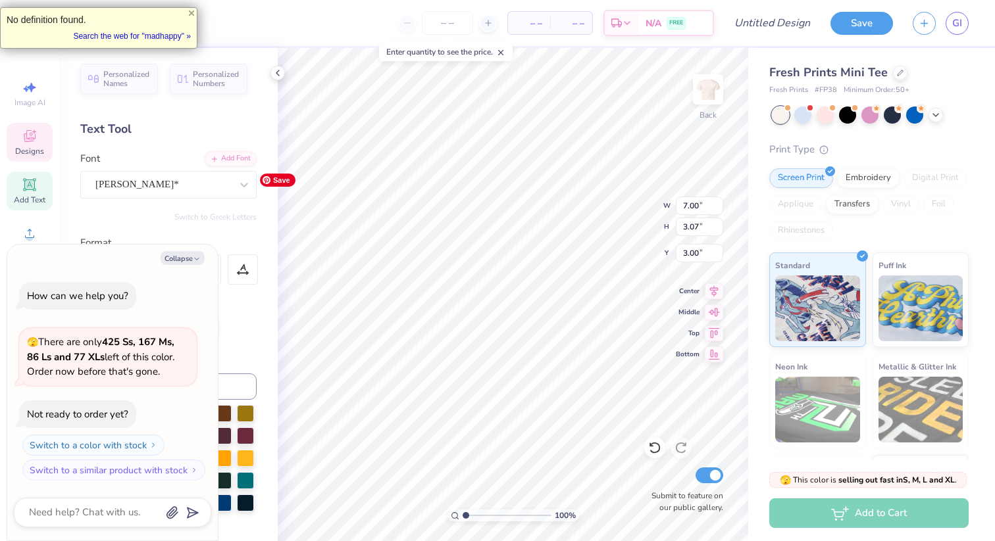
scroll to position [11, 5]
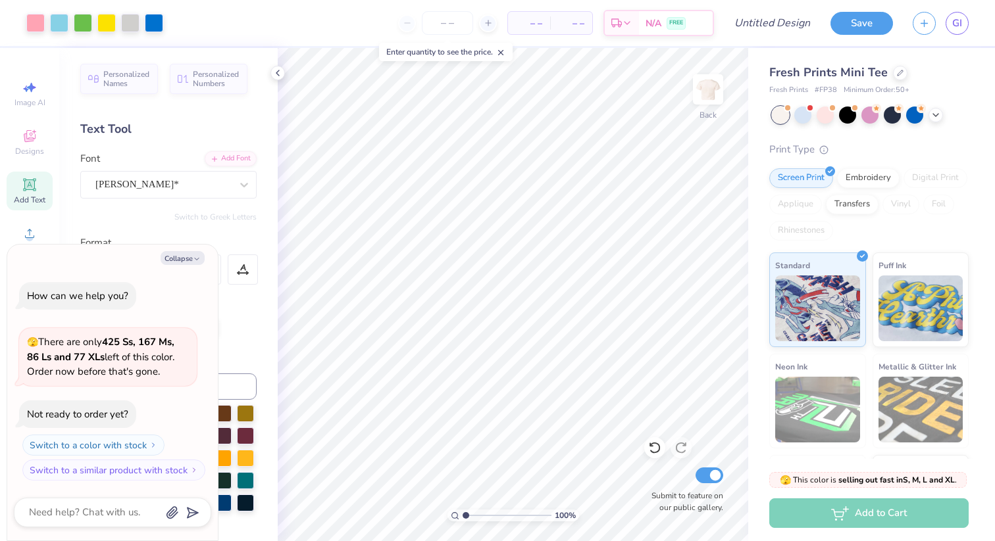
type textarea "x"
